Goal: Task Accomplishment & Management: Manage account settings

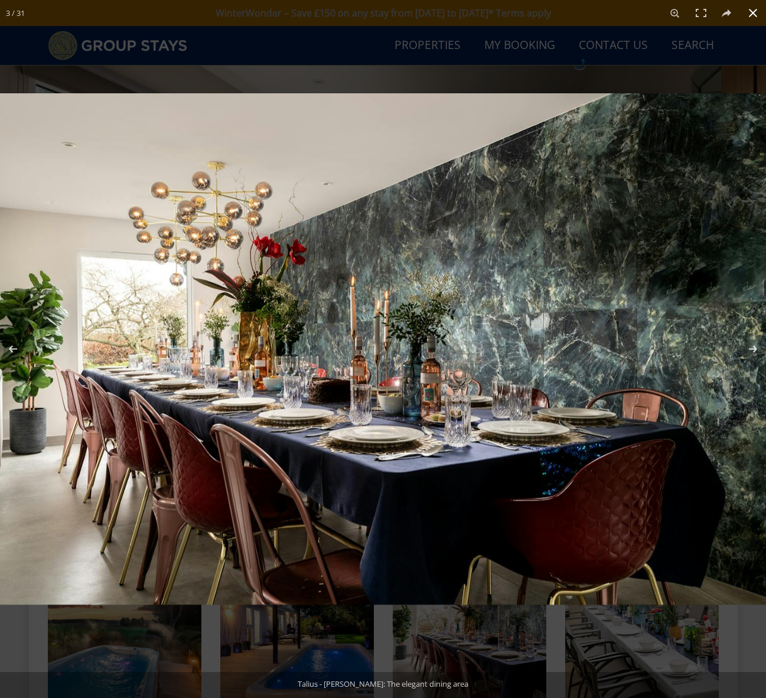
scroll to position [714, 0]
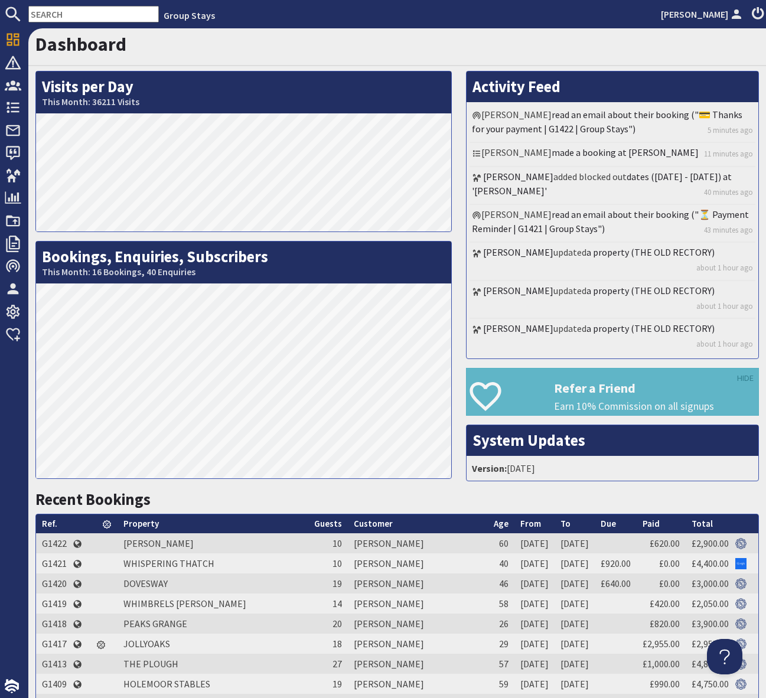
click at [67, 15] on input "text" at bounding box center [93, 14] width 130 height 17
paste input "GS1117"
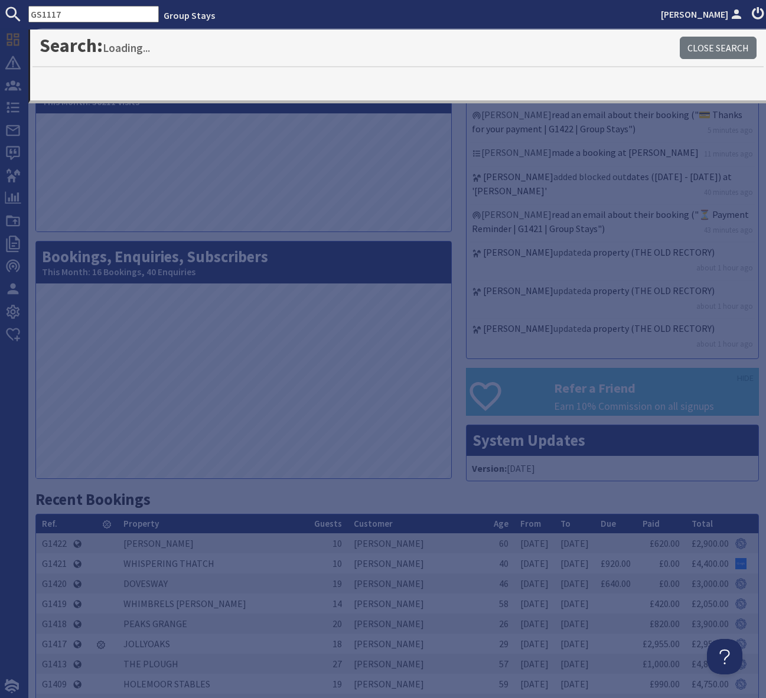
type input "GS1117"
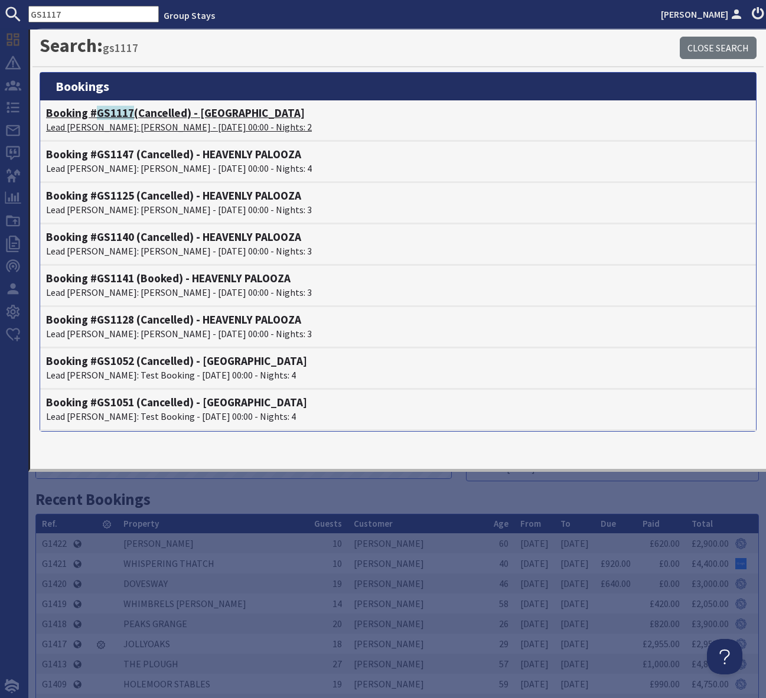
click at [152, 115] on h4 "Booking # GS1117 (Cancelled) - [GEOGRAPHIC_DATA]" at bounding box center [398, 113] width 704 height 14
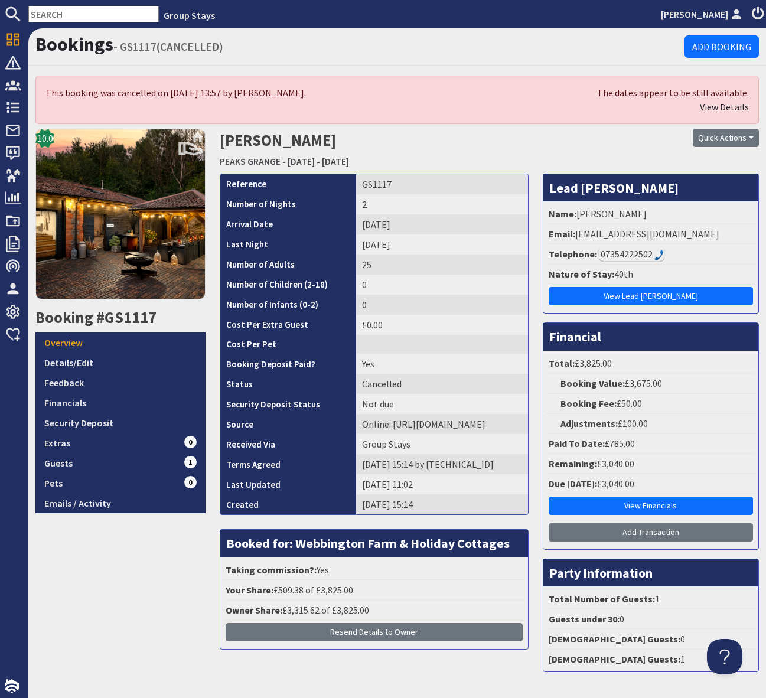
drag, startPoint x: 40, startPoint y: 7, endPoint x: 45, endPoint y: 17, distance: 10.6
click at [40, 9] on input "text" at bounding box center [93, 14] width 130 height 17
click at [46, 19] on input "text" at bounding box center [93, 14] width 130 height 17
paste input "GS1134"
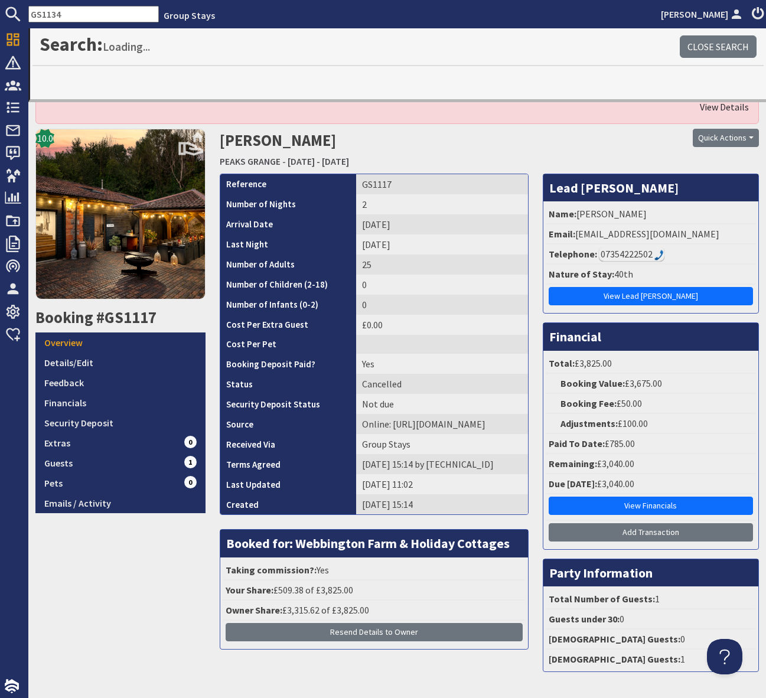
type input "GS1134"
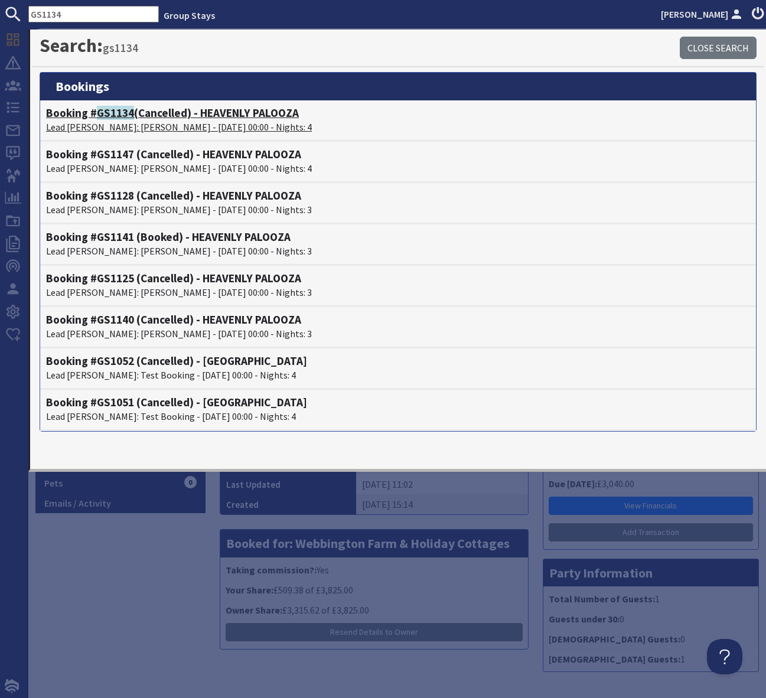
click at [216, 113] on h4 "Booking # GS1134 (Cancelled) - HEAVENLY PALOOZA" at bounding box center [398, 113] width 704 height 14
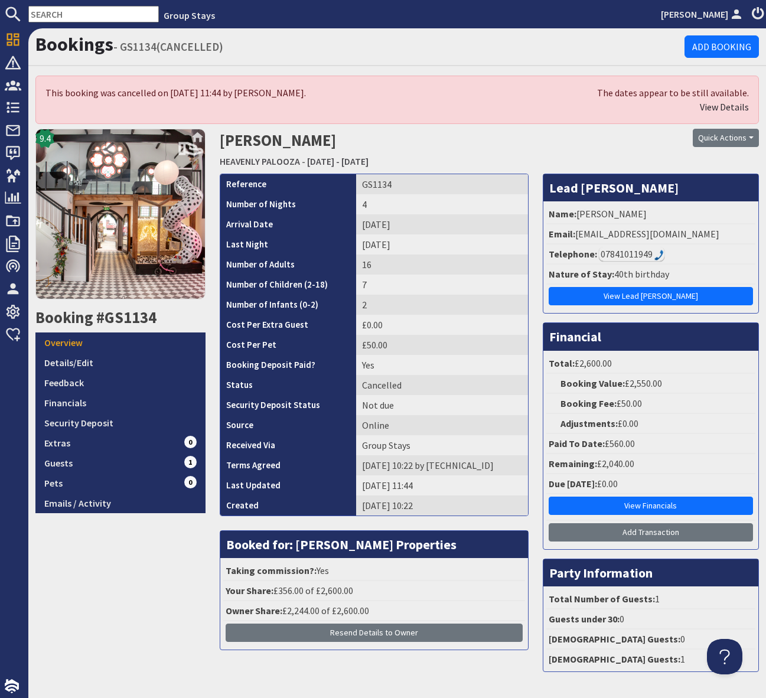
click at [262, 45] on h1 "Bookings - GS1134(CANCELLED)" at bounding box center [359, 44] width 649 height 22
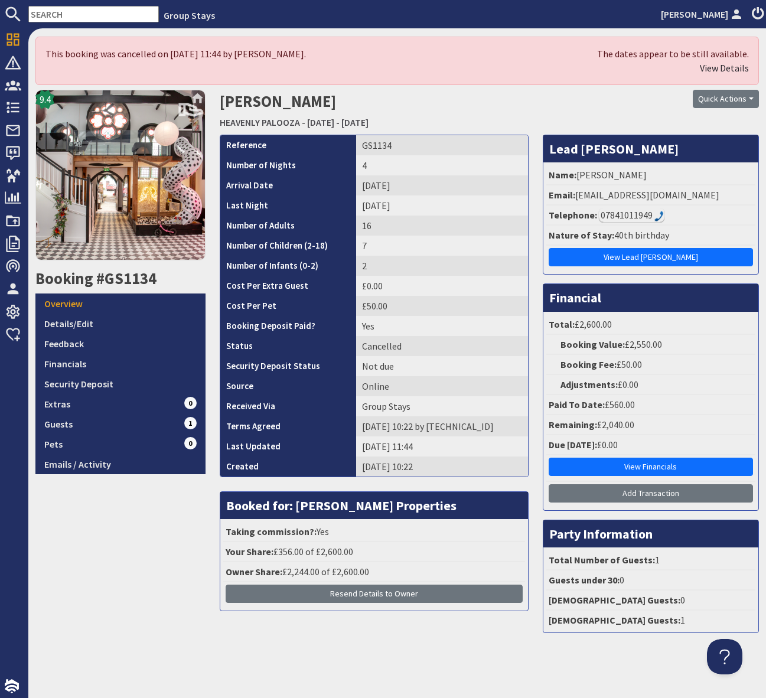
scroll to position [42, 0]
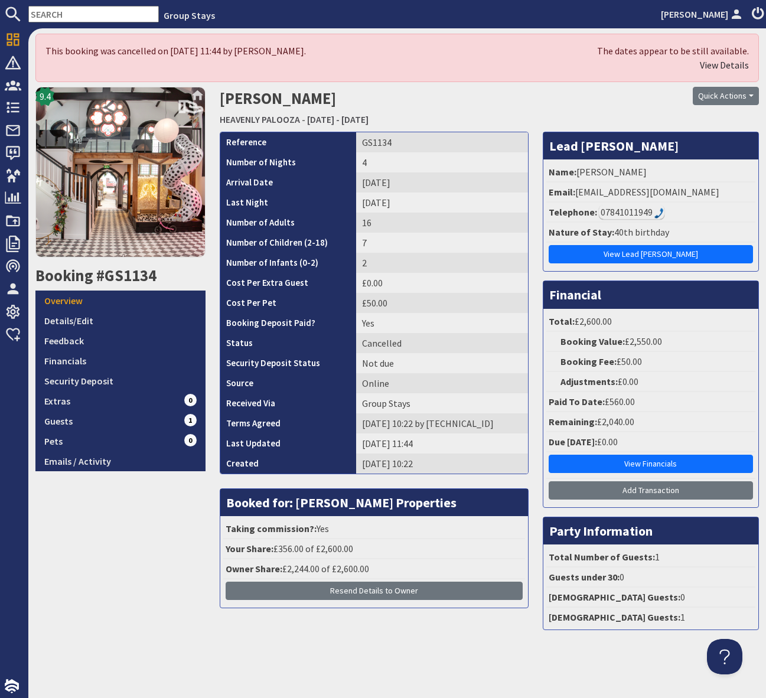
click at [93, 16] on input "text" at bounding box center [93, 14] width 130 height 17
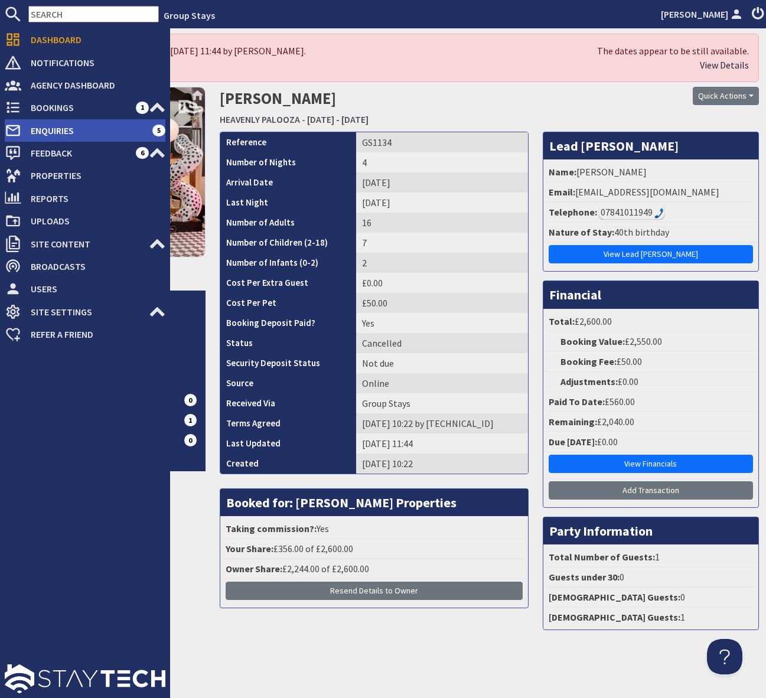
click at [101, 135] on span "Enquiries" at bounding box center [86, 130] width 131 height 19
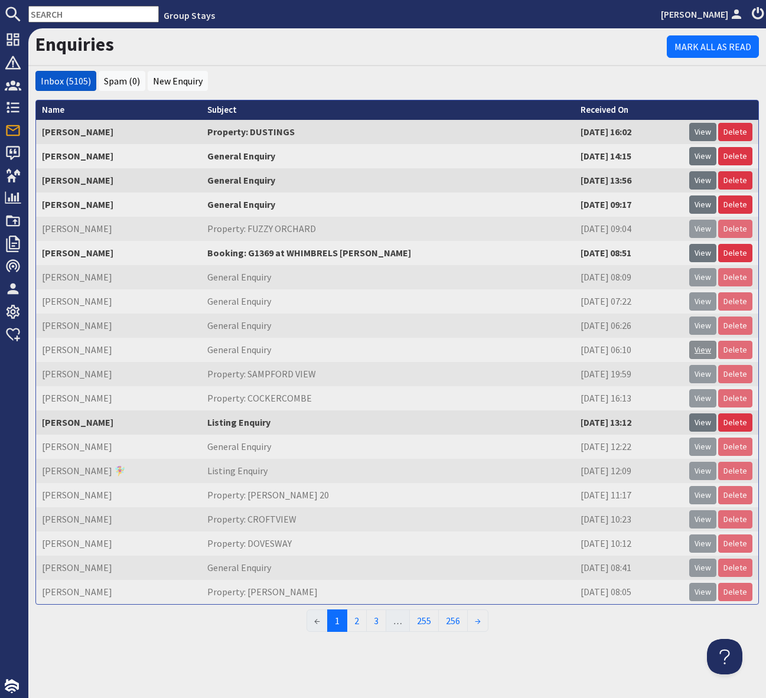
click at [706, 350] on link "View" at bounding box center [702, 350] width 27 height 18
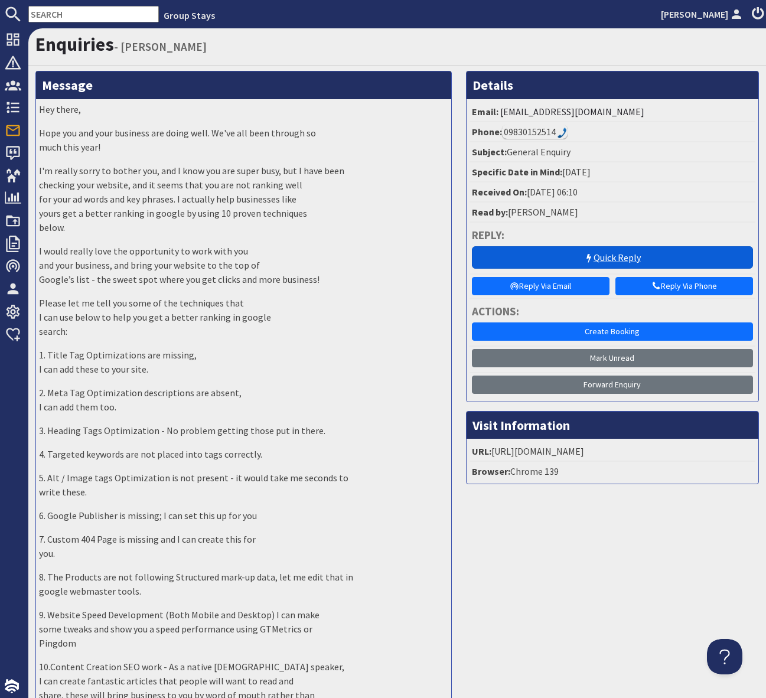
click at [517, 251] on link "Quick Reply" at bounding box center [612, 257] width 281 height 22
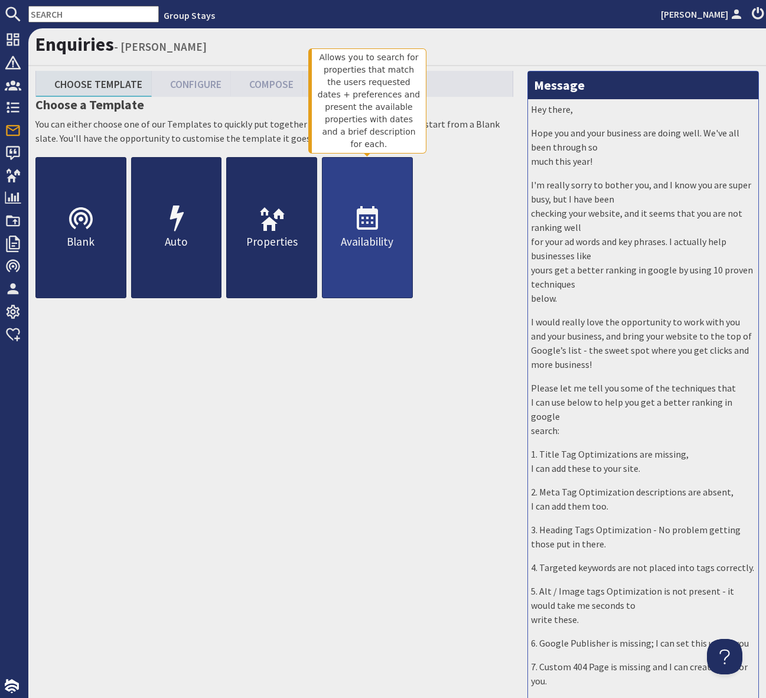
click at [374, 222] on icon at bounding box center [367, 219] width 28 height 28
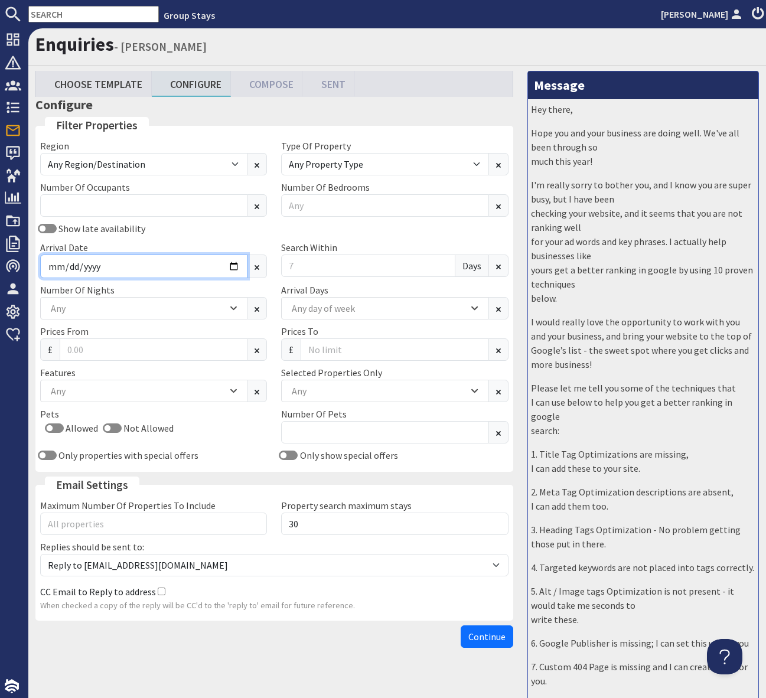
click at [238, 270] on input "Arrival Date" at bounding box center [143, 266] width 207 height 24
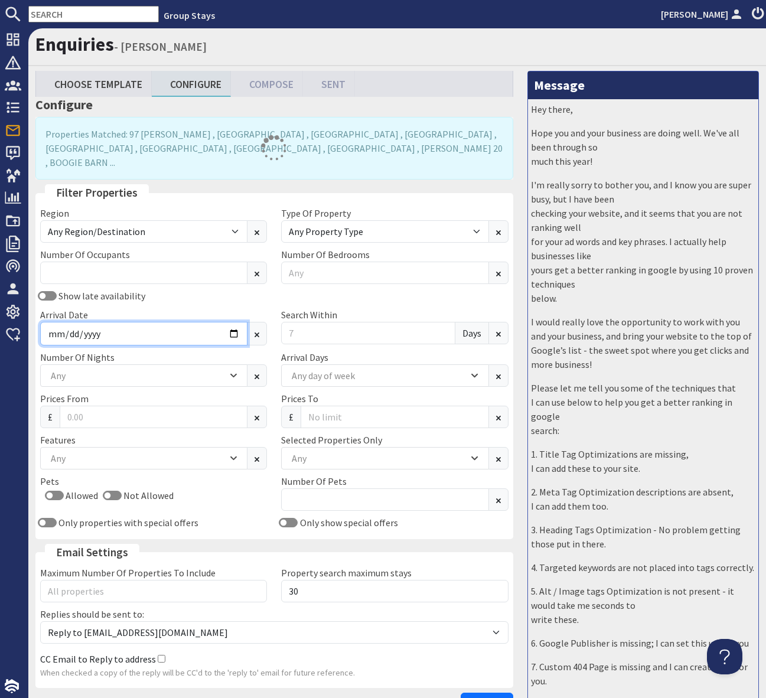
type input "[DATE]"
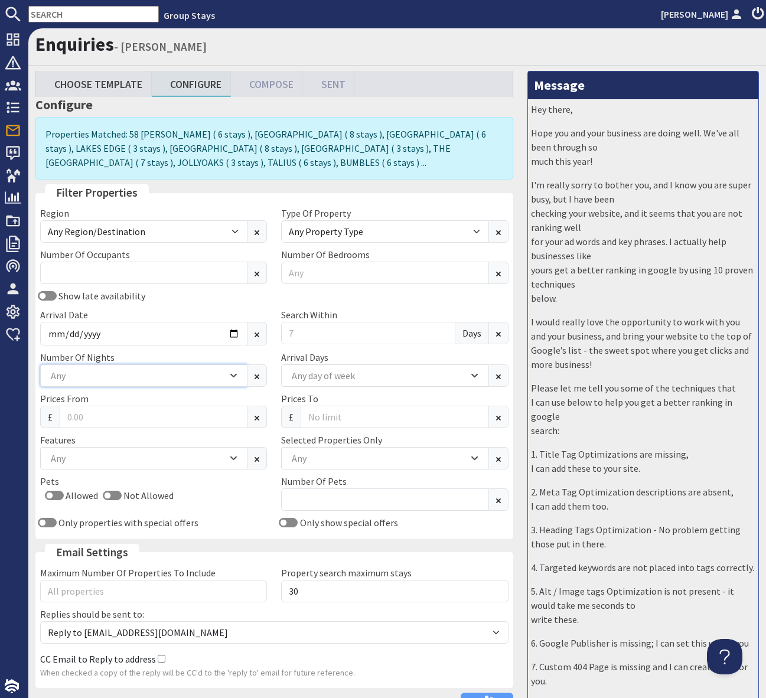
click at [228, 368] on div "Any" at bounding box center [143, 375] width 207 height 22
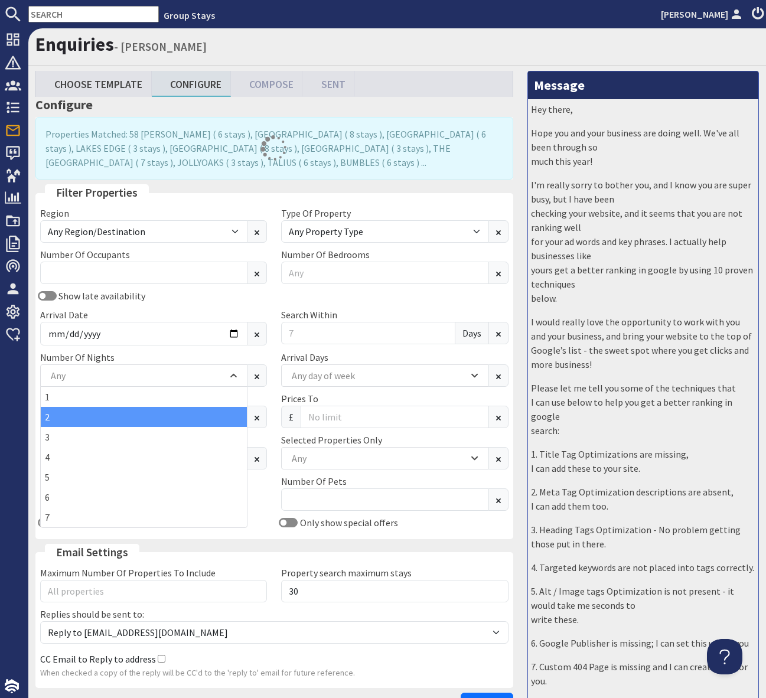
click at [162, 417] on div "2" at bounding box center [144, 417] width 206 height 20
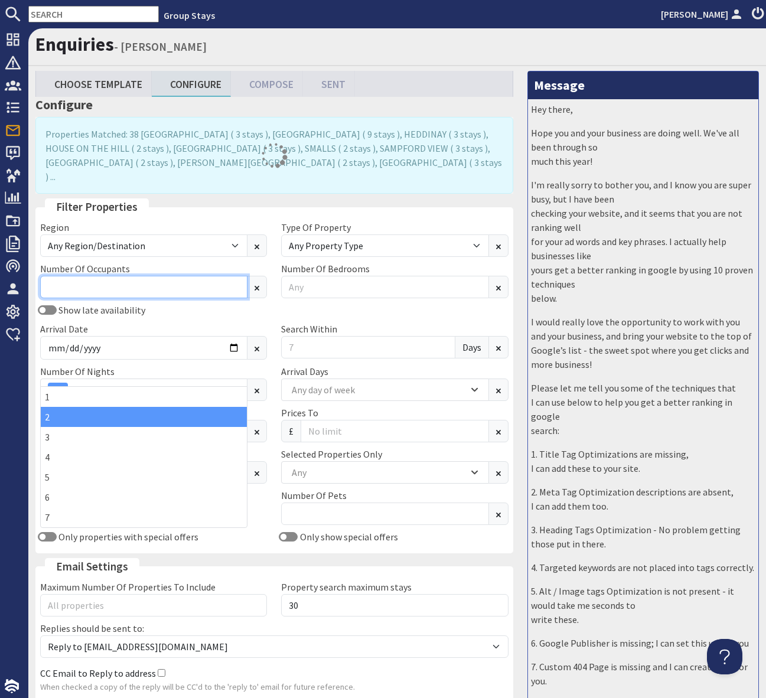
click at [82, 276] on input "Number Of Occupants" at bounding box center [143, 287] width 207 height 22
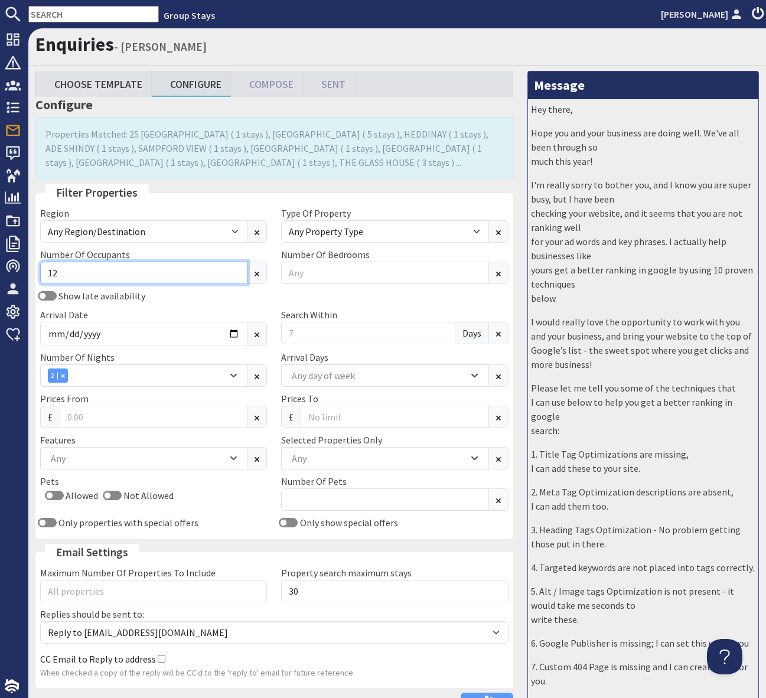
type input "12"
click at [166, 297] on div "Show late availability" at bounding box center [153, 296] width 241 height 14
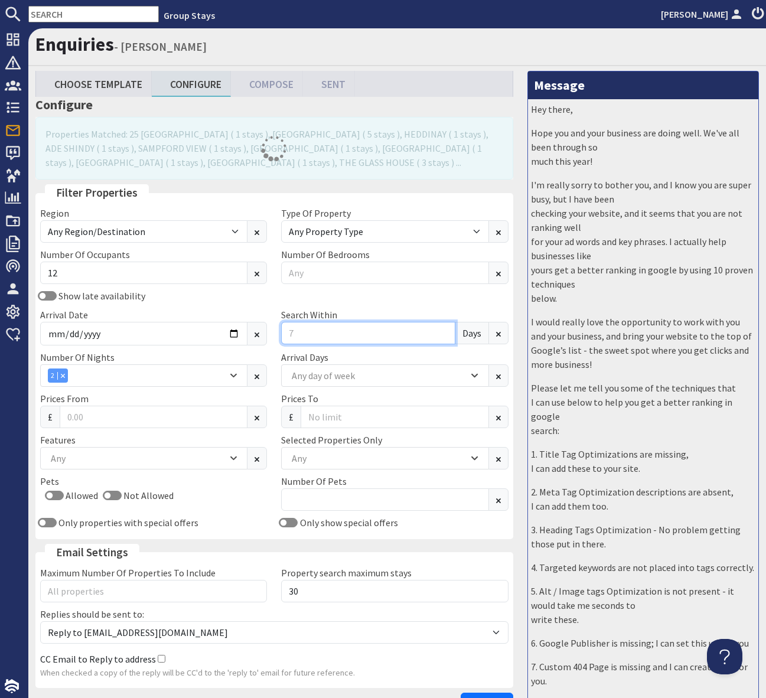
drag, startPoint x: 293, startPoint y: 329, endPoint x: 302, endPoint y: 332, distance: 9.5
click at [296, 330] on input "Search Within" at bounding box center [368, 333] width 174 height 22
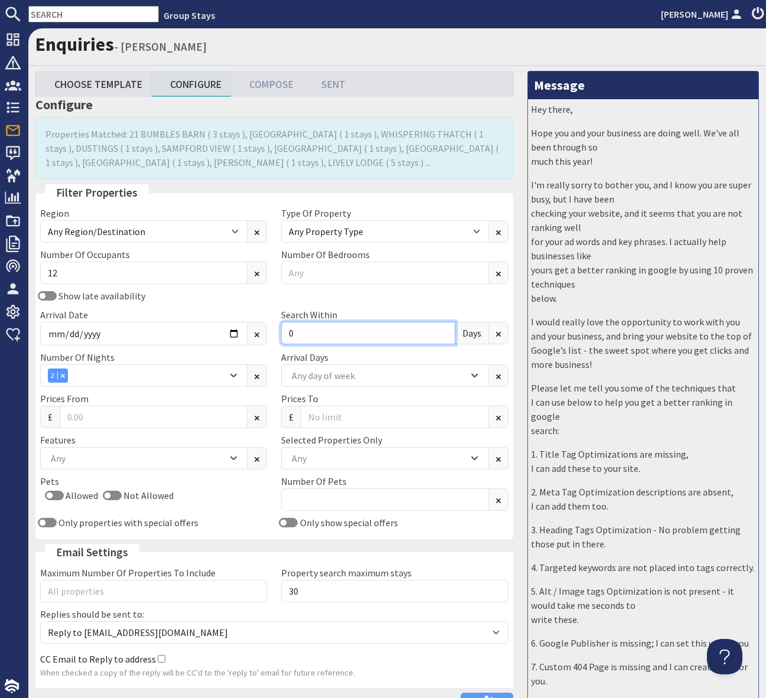
type input "0"
click at [368, 287] on div "Region Any Region/Destination [GEOGRAPHIC_DATA] [GEOGRAPHIC_DATA] / [GEOGRAPHIC…" at bounding box center [274, 370] width 482 height 328
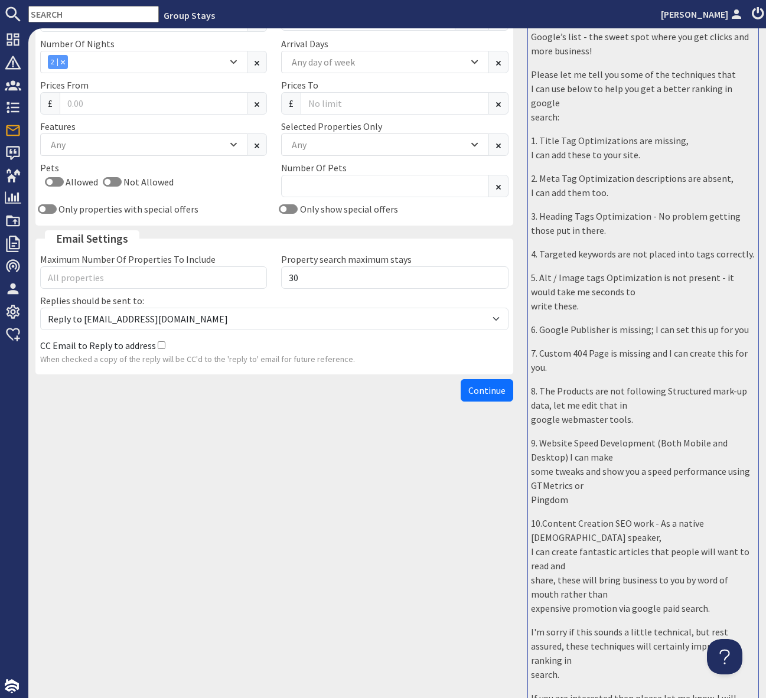
scroll to position [342, 3]
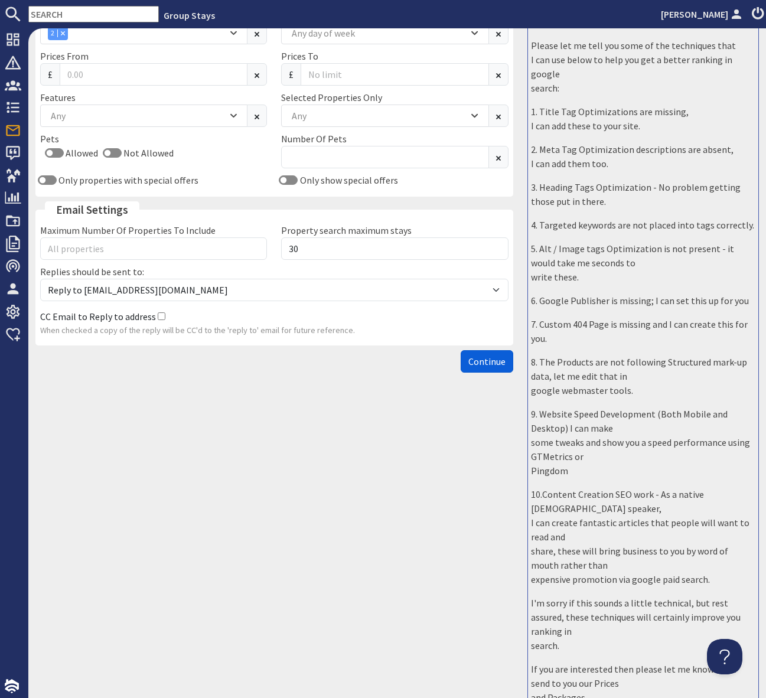
click at [482, 357] on span "Continue" at bounding box center [486, 361] width 37 height 12
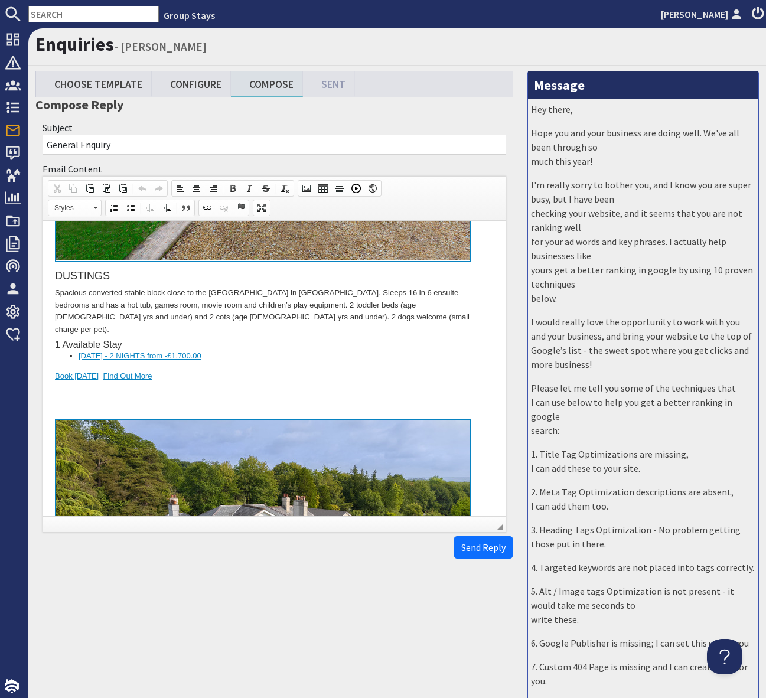
scroll to position [1539, 0]
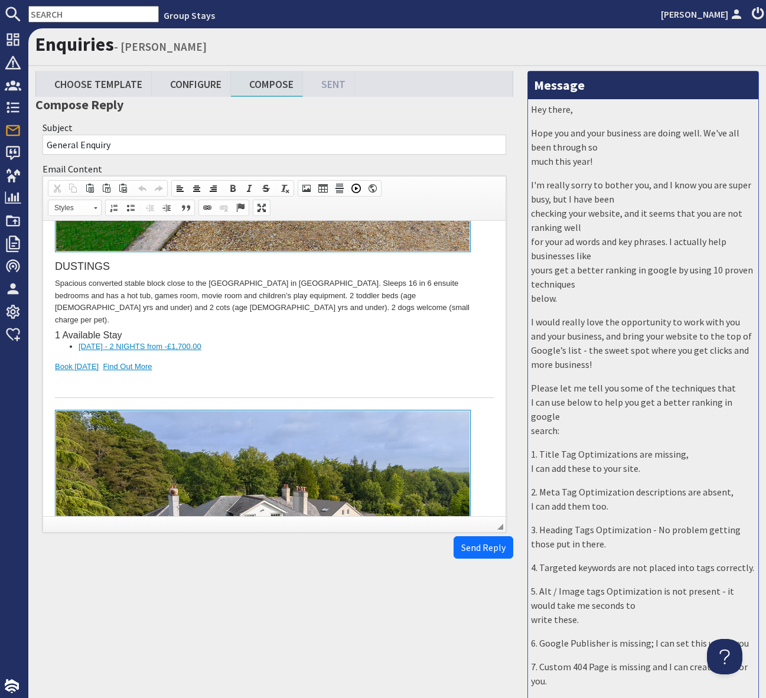
click at [276, 35] on h1 "Enquiries - [PERSON_NAME]" at bounding box center [396, 44] width 723 height 22
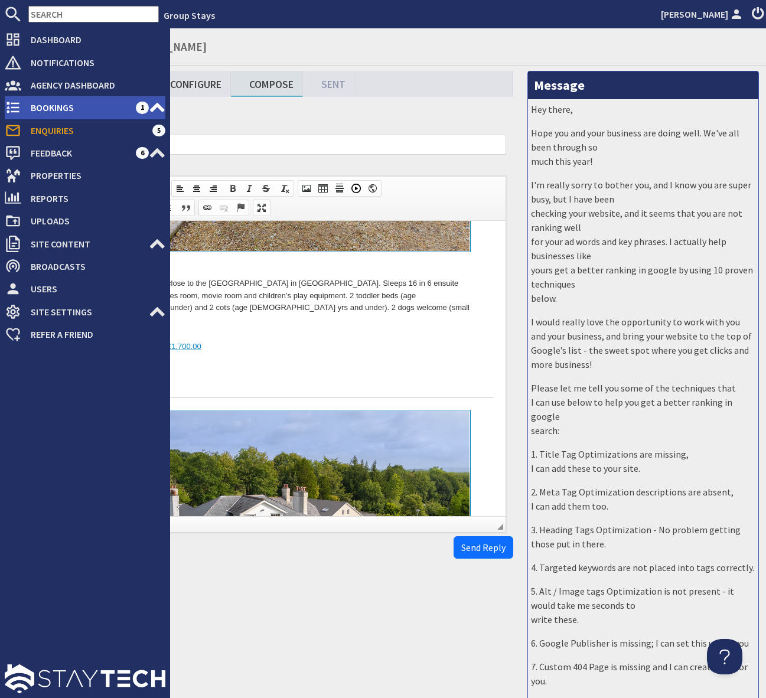
click at [120, 104] on span "Bookings" at bounding box center [78, 107] width 115 height 19
type textarea "<p>Dear [PERSON_NAME],</p> <p>Thank you for your enquiry. I&#39;ve put together…"
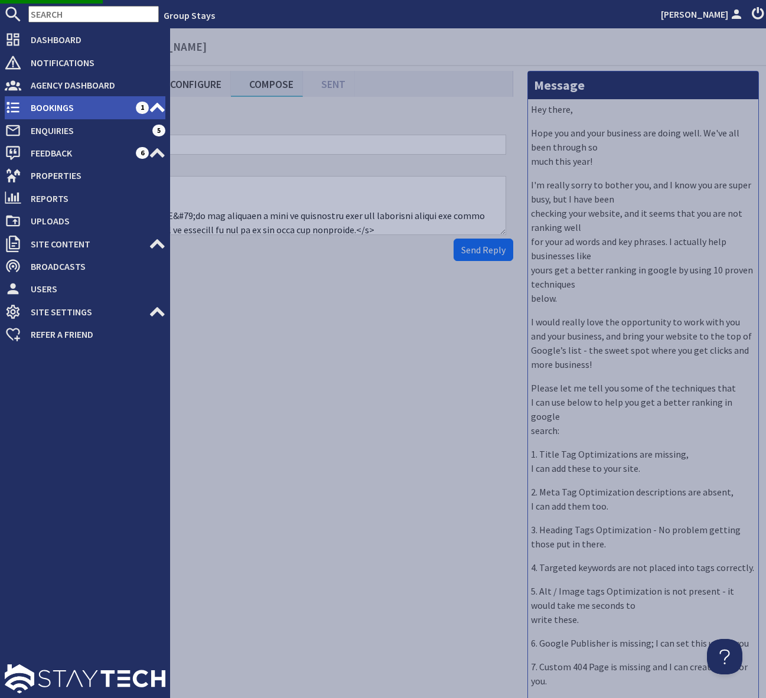
click at [162, 110] on use at bounding box center [157, 107] width 15 height 9
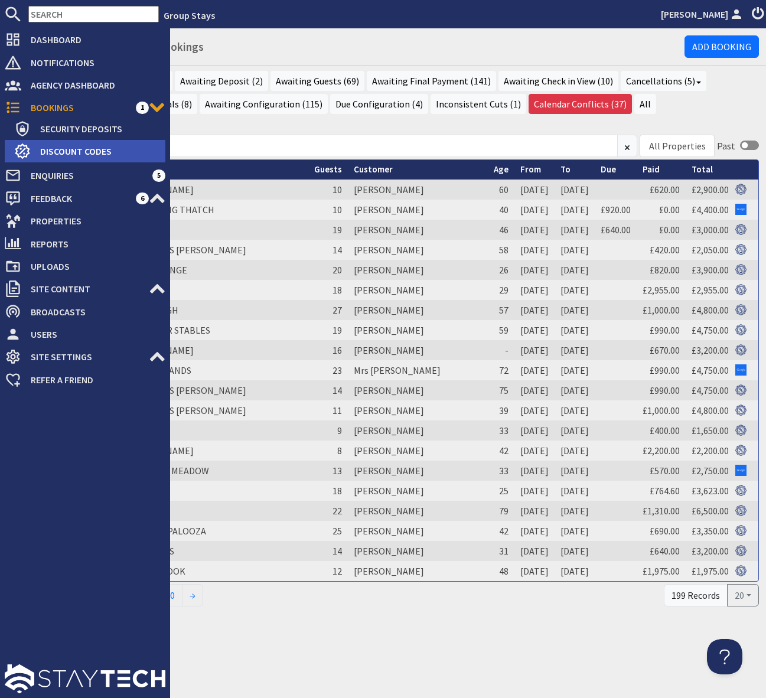
click at [117, 149] on span "Discount Codes" at bounding box center [98, 151] width 135 height 19
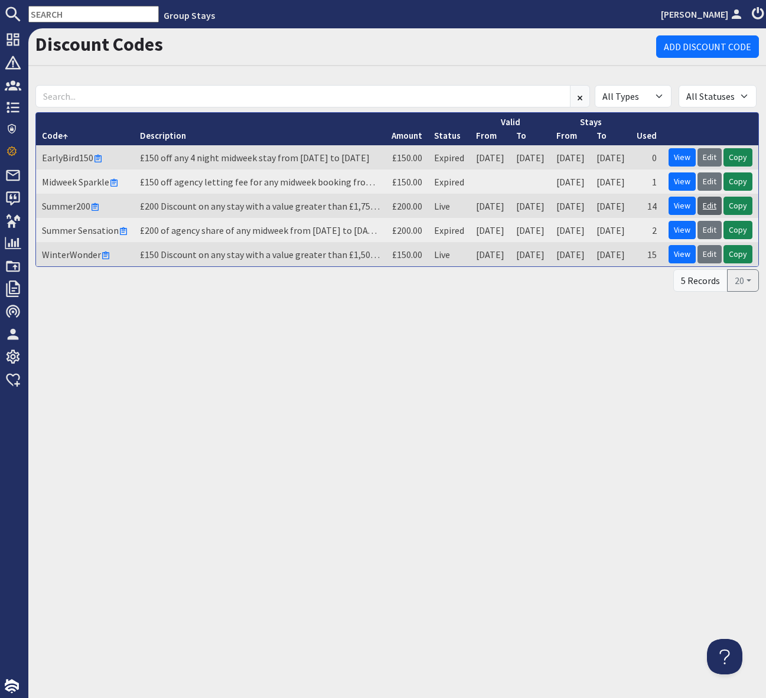
click at [710, 208] on link "Edit" at bounding box center [709, 206] width 24 height 18
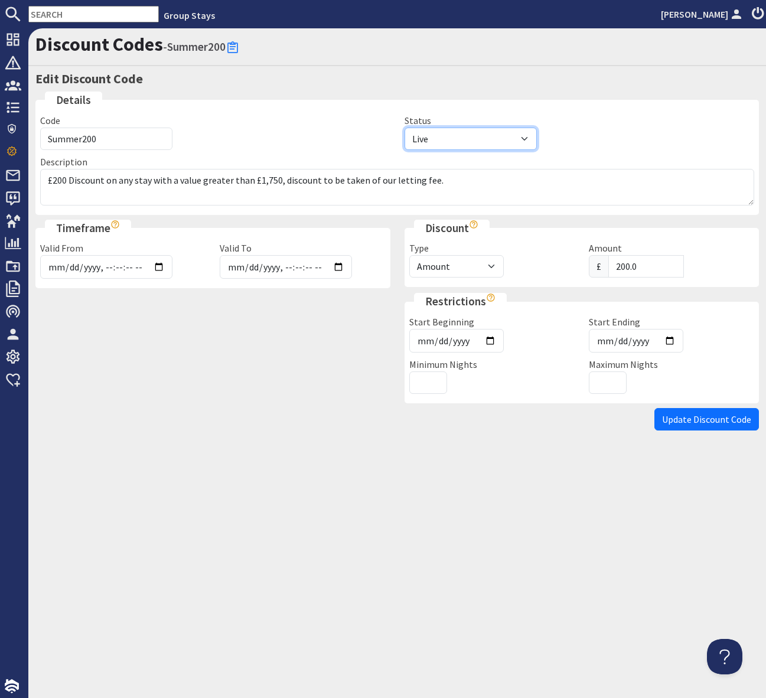
click at [524, 136] on select "Draft Live Cancelled Expired" at bounding box center [470, 139] width 132 height 22
select select "complete"
drag, startPoint x: 713, startPoint y: 423, endPoint x: 657, endPoint y: 433, distance: 56.9
click at [713, 423] on span "Update Discount Code" at bounding box center [706, 419] width 89 height 12
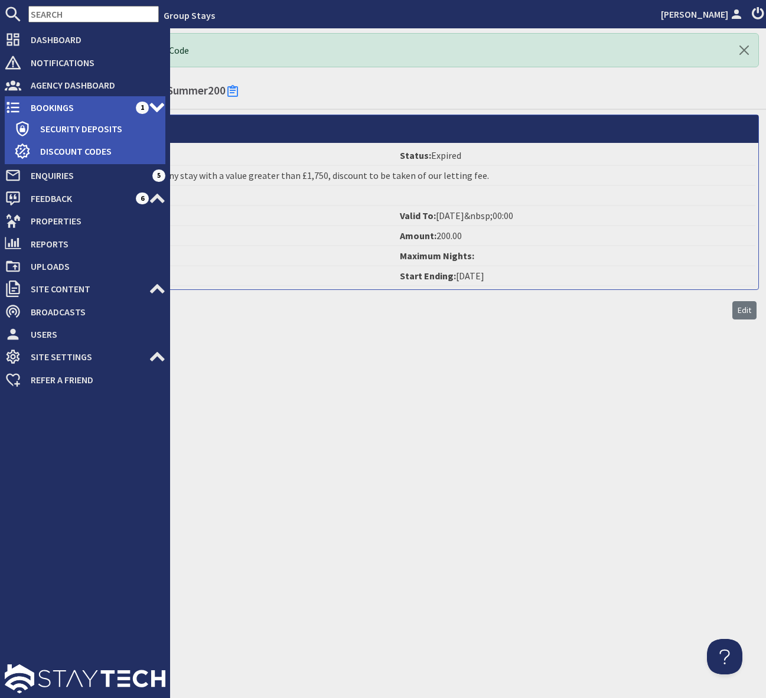
click at [82, 102] on span "Bookings" at bounding box center [78, 107] width 115 height 19
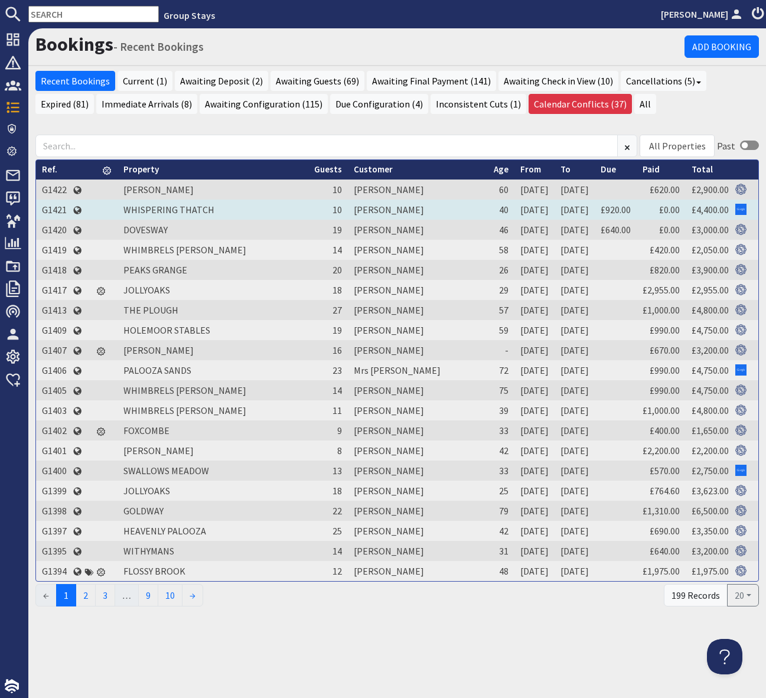
click at [55, 210] on td "G1421" at bounding box center [54, 210] width 37 height 20
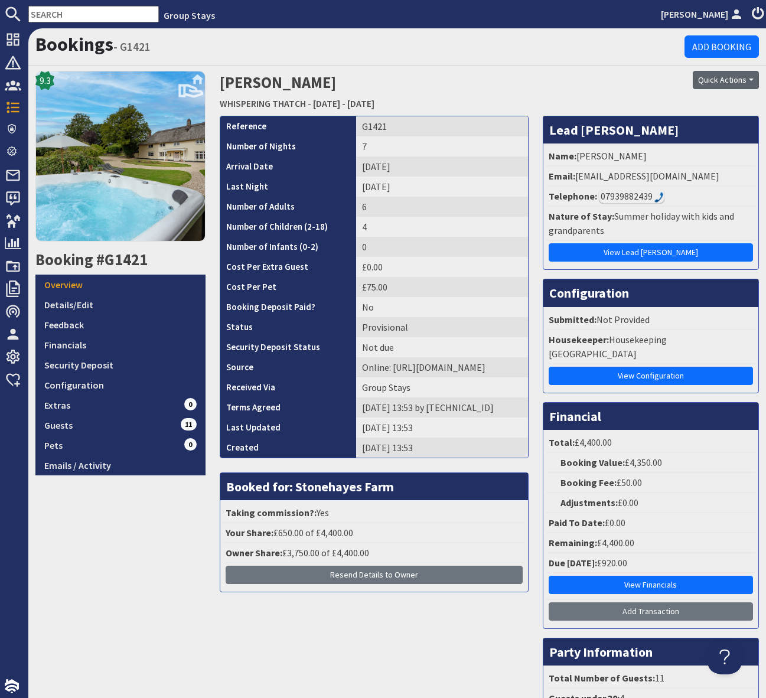
click at [753, 79] on button "Quick Actions" at bounding box center [725, 80] width 66 height 18
click at [727, 106] on span "Send Booking Update" at bounding box center [705, 106] width 87 height 12
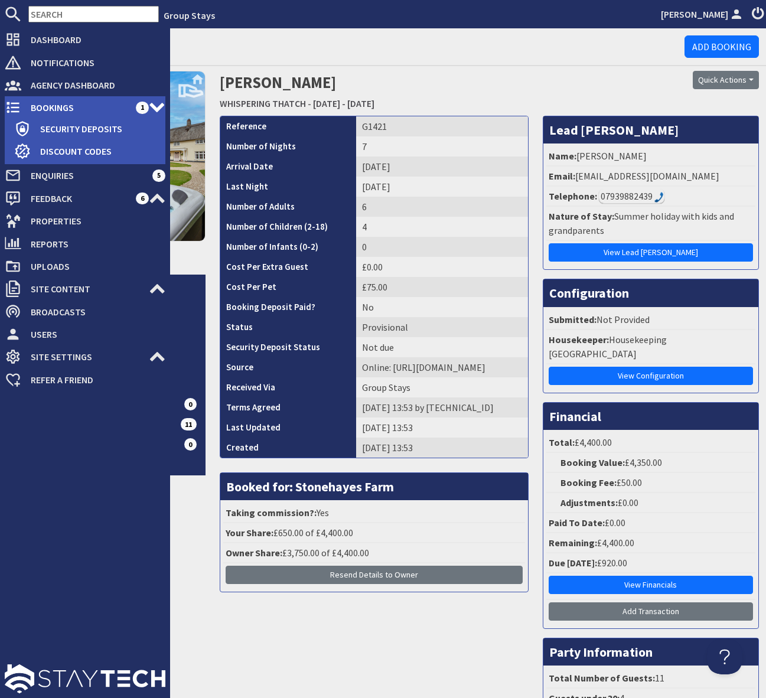
click at [96, 107] on span "Bookings" at bounding box center [78, 107] width 115 height 19
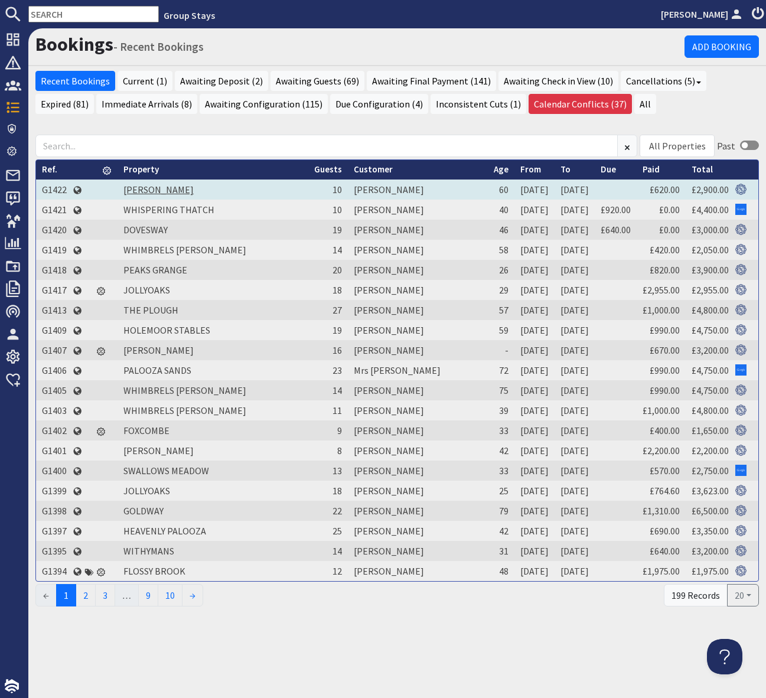
click at [139, 188] on link "[PERSON_NAME]" at bounding box center [158, 190] width 70 height 12
click at [55, 190] on td "G1422" at bounding box center [54, 189] width 37 height 20
